Goal: Information Seeking & Learning: Learn about a topic

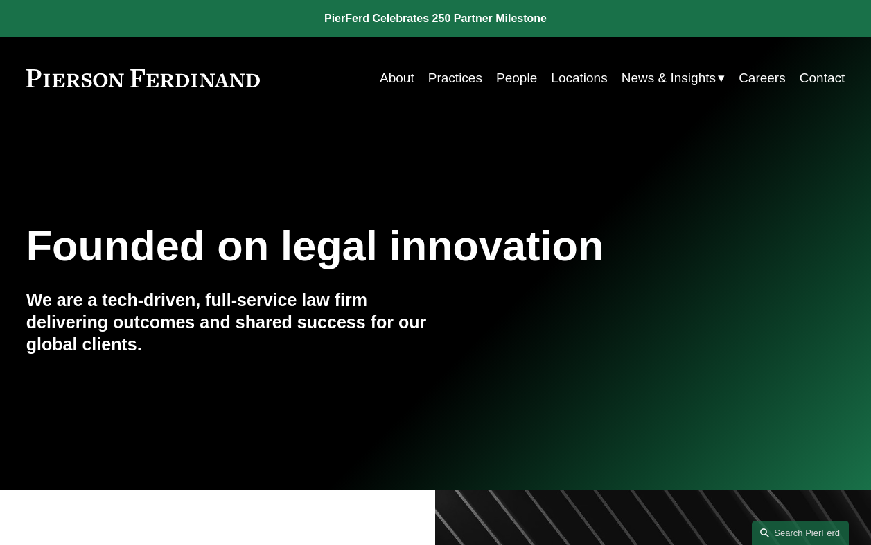
click at [511, 78] on link "People" at bounding box center [516, 78] width 41 height 26
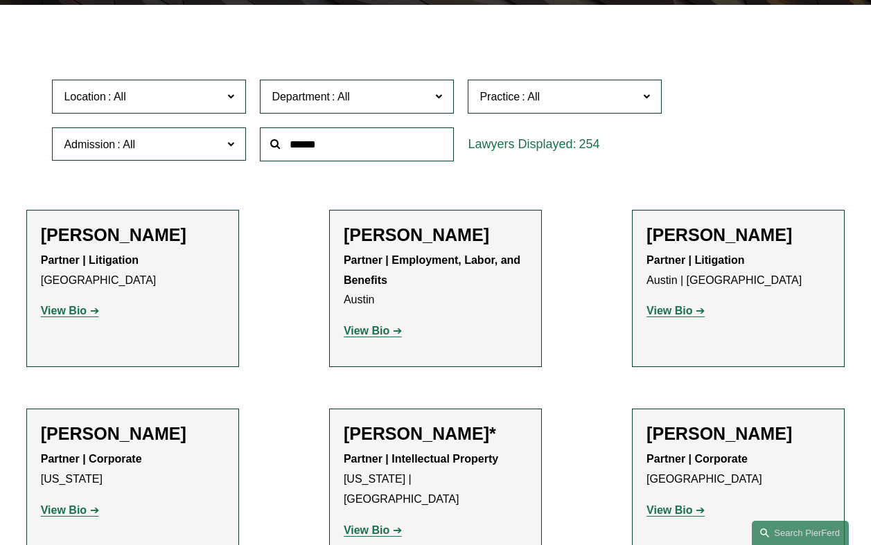
scroll to position [393, 0]
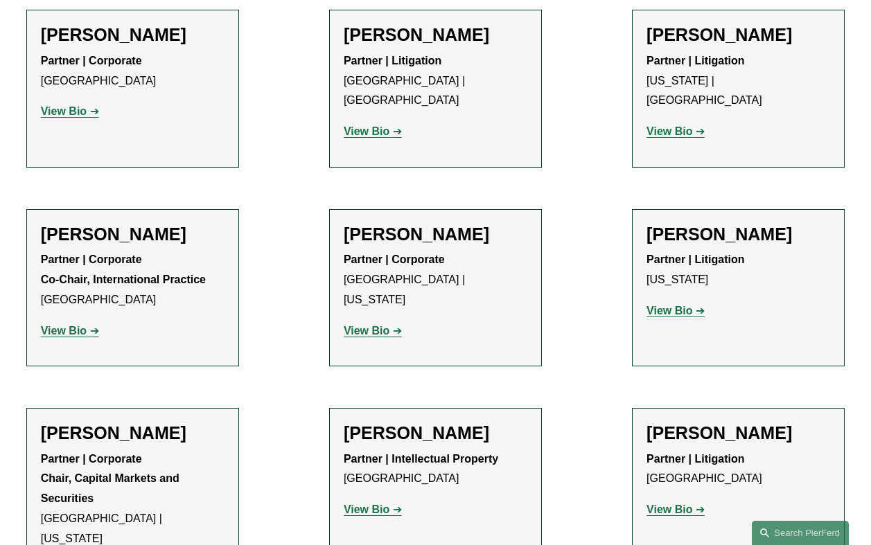
scroll to position [12330, 0]
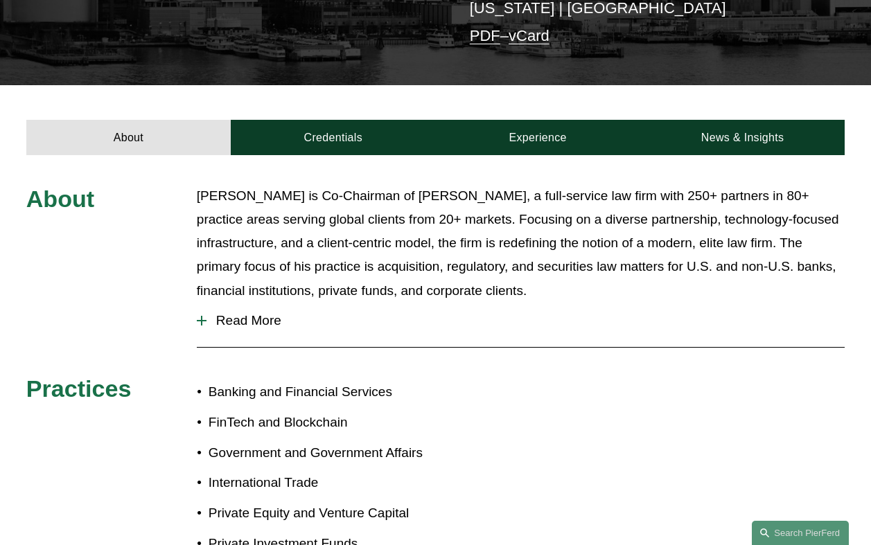
scroll to position [450, 0]
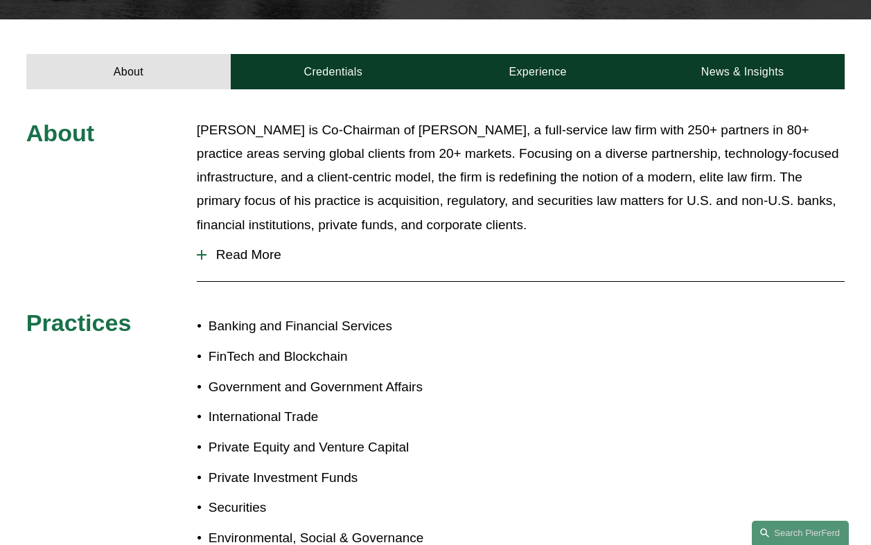
click at [250, 247] on span "Read More" at bounding box center [525, 254] width 638 height 15
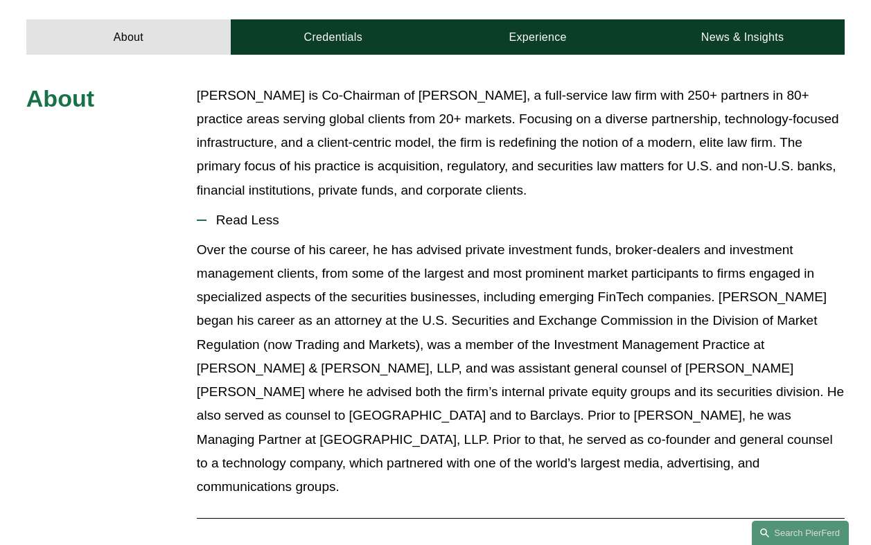
scroll to position [485, 0]
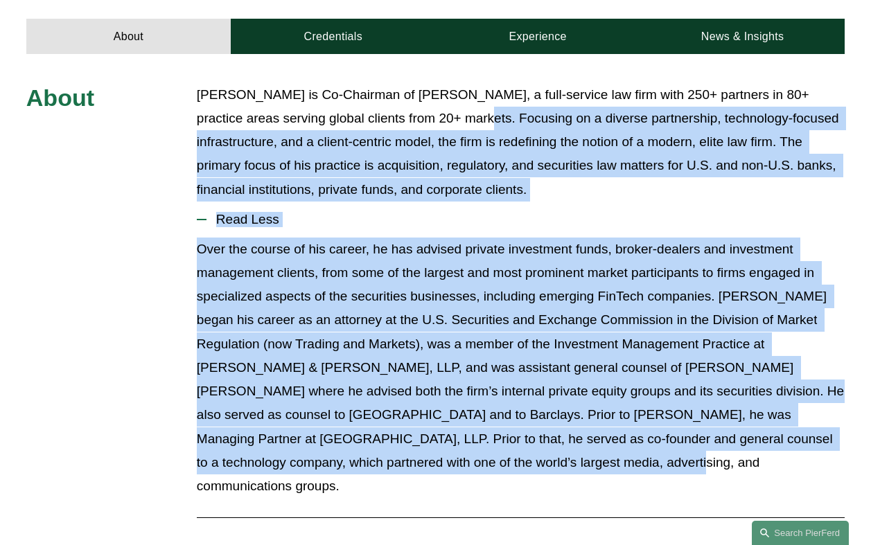
drag, startPoint x: 459, startPoint y: 429, endPoint x: 459, endPoint y: 83, distance: 345.7
click at [459, 83] on div "About Michael Pierson is Co-Chairman of Pierson Ferdinand, a full-service law f…" at bounding box center [435, 465] width 871 height 764
click at [471, 303] on p "Over the course of his career, he has advised private investment funds, broker-…" at bounding box center [521, 368] width 648 height 261
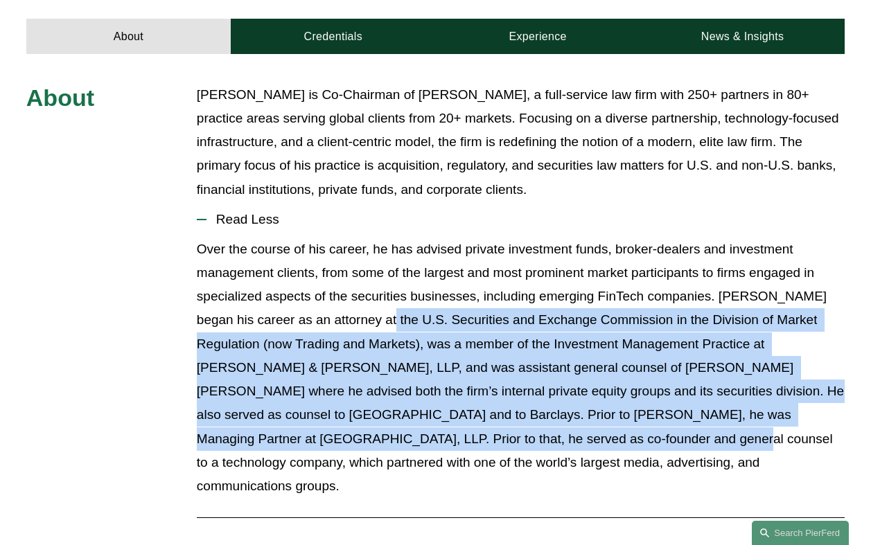
drag, startPoint x: 367, startPoint y: 303, endPoint x: 507, endPoint y: 415, distance: 179.0
click at [506, 415] on p "Over the course of his career, he has advised private investment funds, broker-…" at bounding box center [521, 368] width 648 height 261
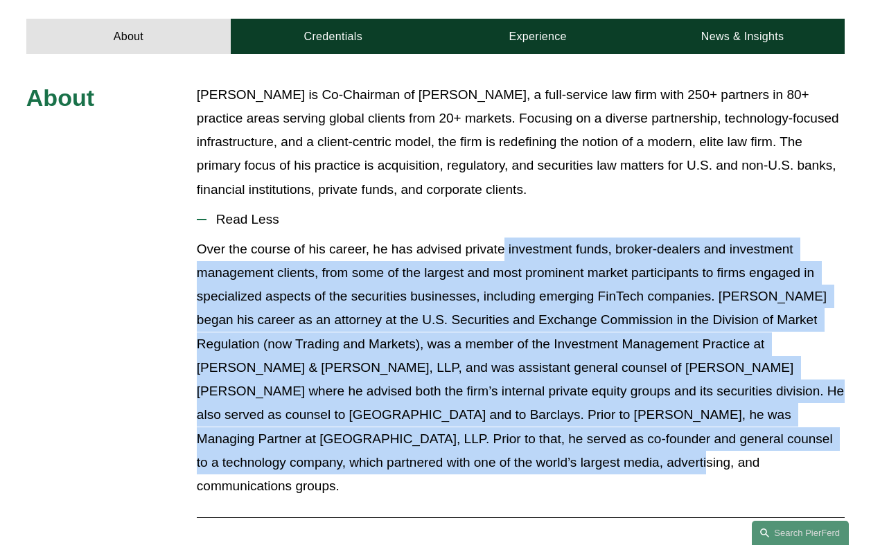
drag, startPoint x: 512, startPoint y: 450, endPoint x: 505, endPoint y: 223, distance: 226.7
click at [505, 238] on div "Over the course of his career, he has advised private investment funds, broker-…" at bounding box center [521, 374] width 648 height 272
click at [516, 296] on p "Over the course of his career, he has advised private investment funds, broker-…" at bounding box center [521, 368] width 648 height 261
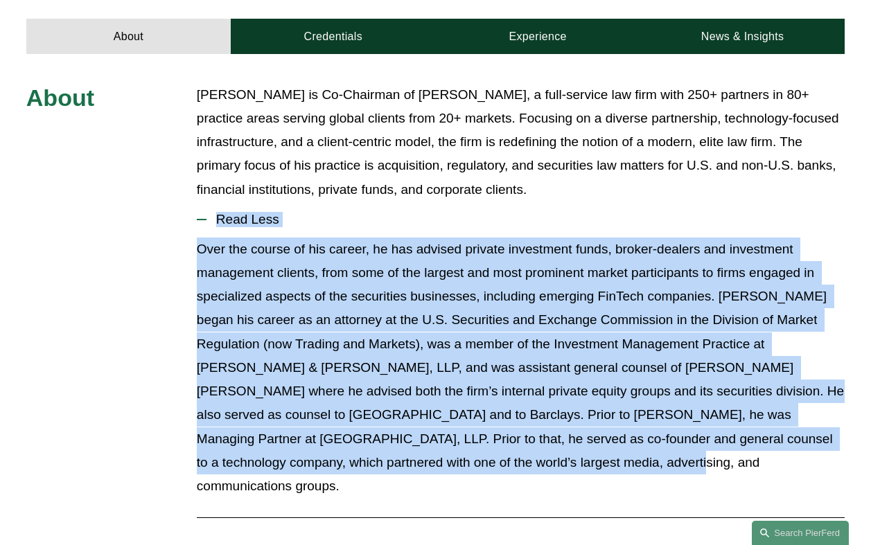
drag, startPoint x: 481, startPoint y: 440, endPoint x: 493, endPoint y: 183, distance: 257.4
click at [493, 202] on li "Read Less" at bounding box center [521, 356] width 648 height 308
click at [505, 263] on p "Over the course of his career, he has advised private investment funds, broker-…" at bounding box center [521, 368] width 648 height 261
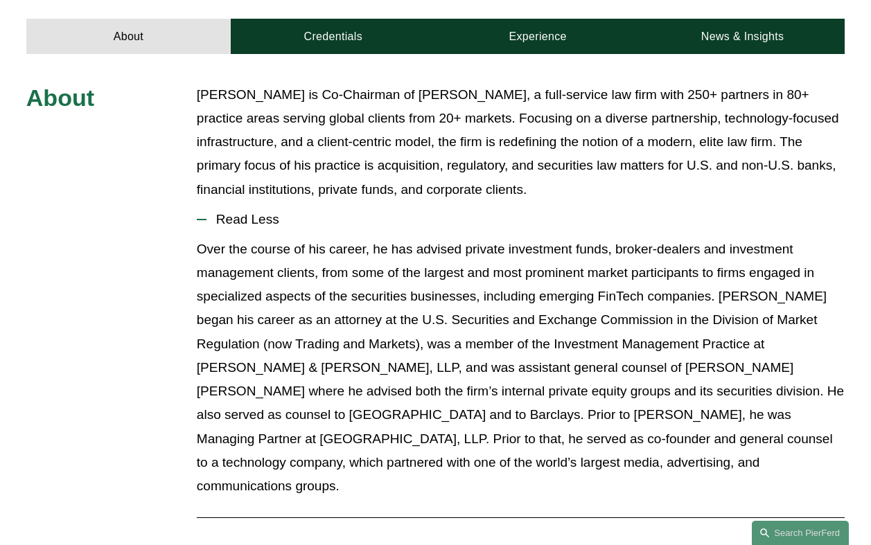
click at [623, 271] on p "Over the course of his career, he has advised private investment funds, broker-…" at bounding box center [521, 368] width 648 height 261
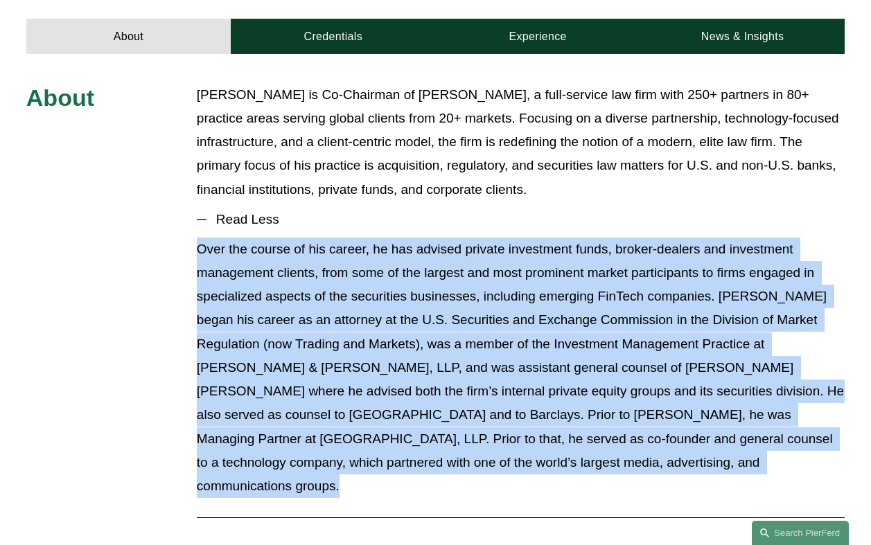
click at [623, 271] on p "Over the course of his career, he has advised private investment funds, broker-…" at bounding box center [521, 368] width 648 height 261
click at [640, 272] on p "Over the course of his career, he has advised private investment funds, broker-…" at bounding box center [521, 368] width 648 height 261
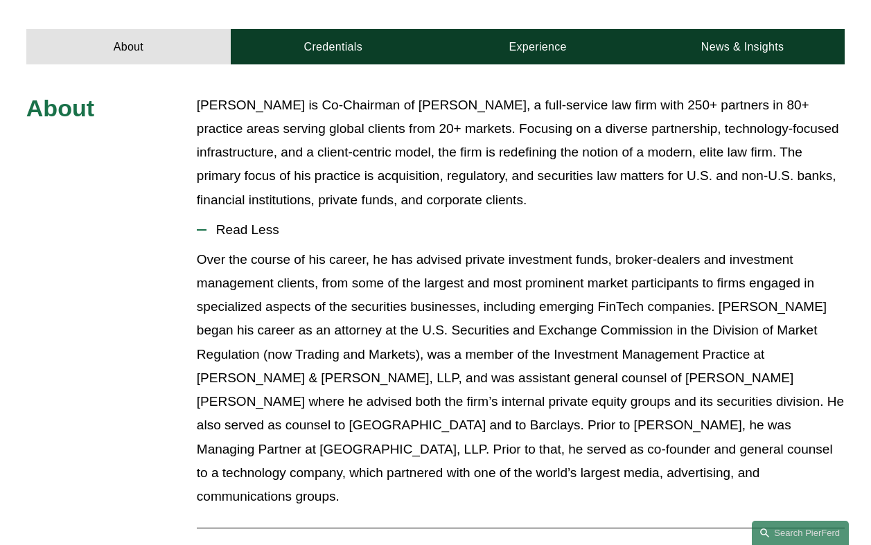
scroll to position [471, 0]
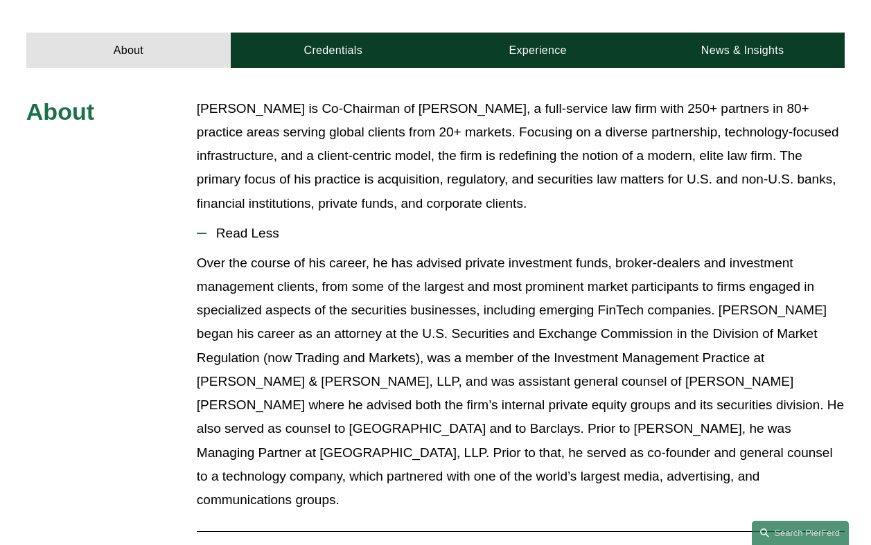
click at [366, 97] on p "Michael Pierson is Co-Chairman of Pierson Ferdinand, a full-service law firm wi…" at bounding box center [521, 156] width 648 height 118
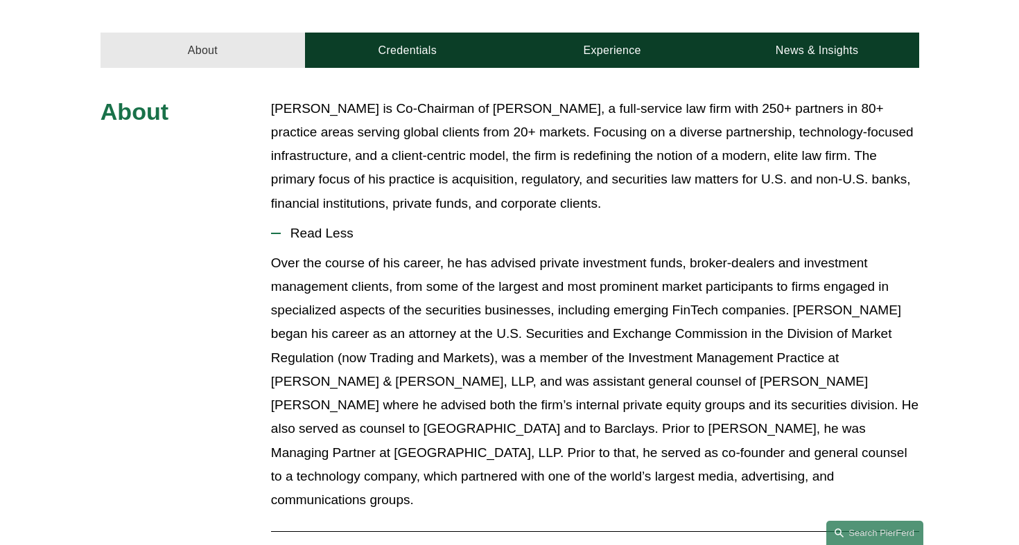
scroll to position [510, 0]
